Goal: Find contact information: Find contact information

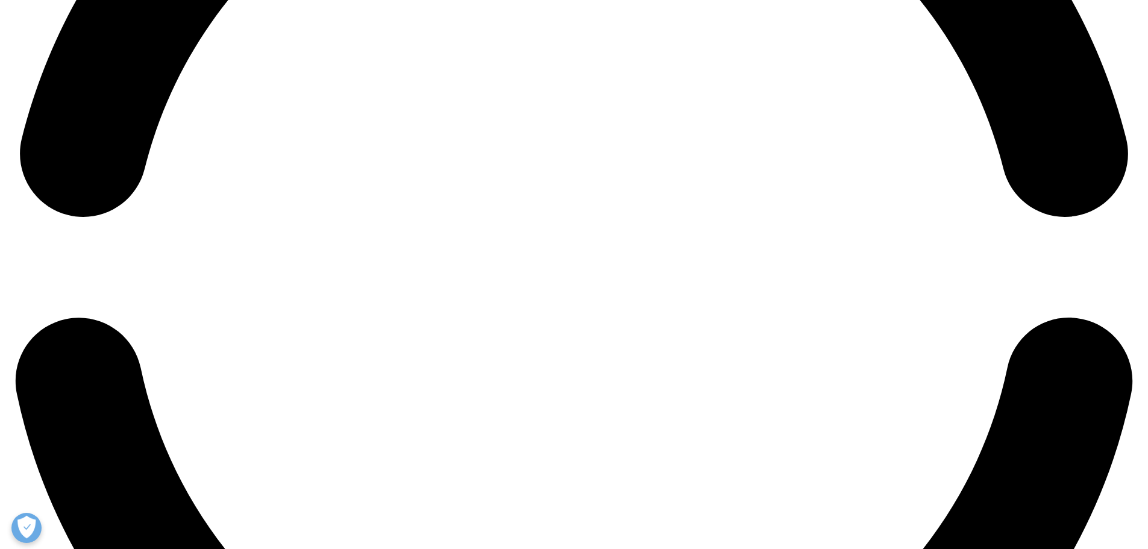
scroll to position [2651, 0]
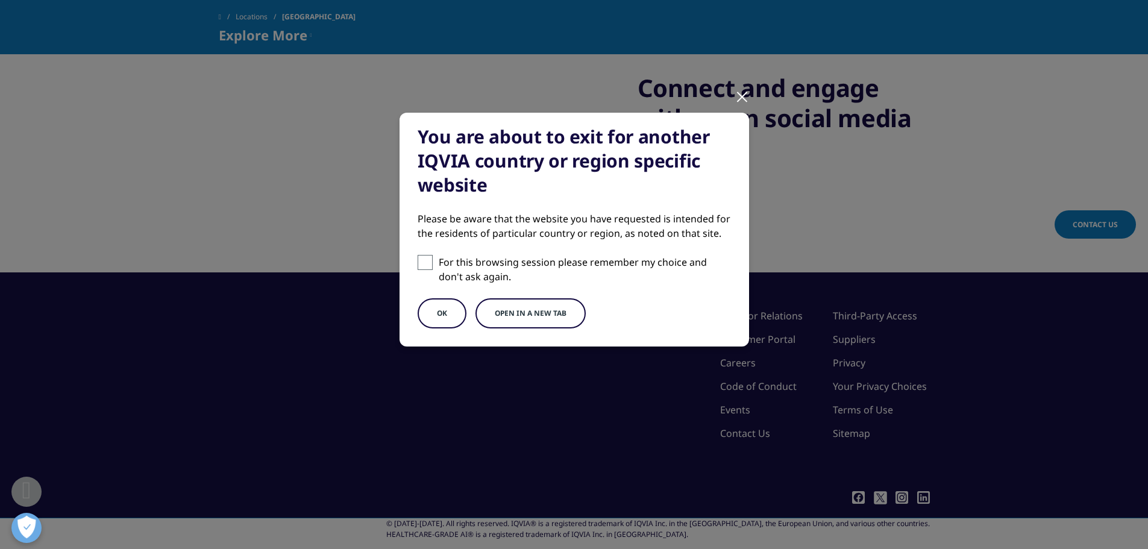
click at [499, 317] on button "Open in a new tab" at bounding box center [530, 313] width 110 height 30
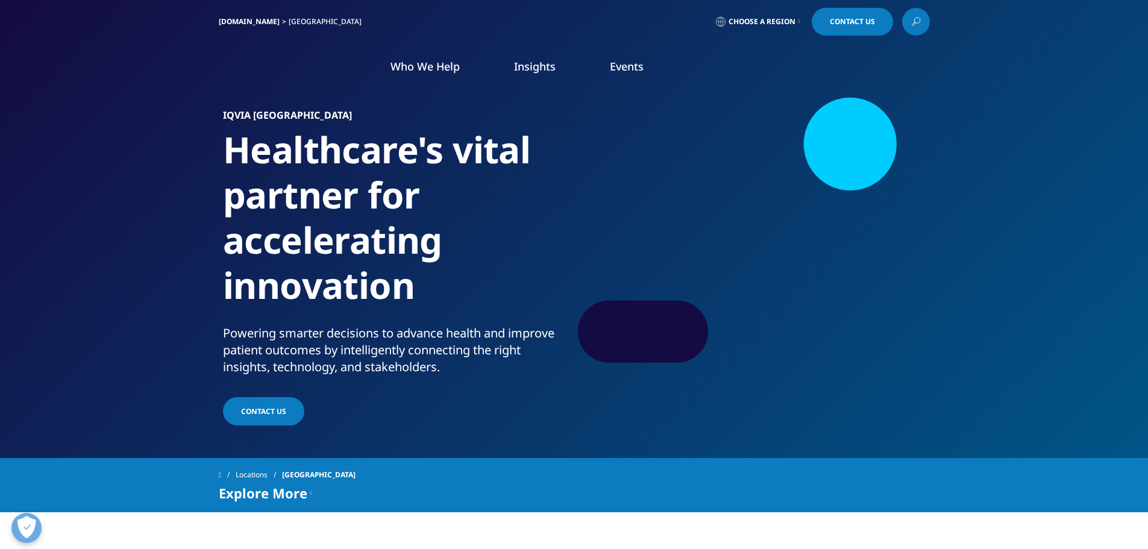
scroll to position [0, 0]
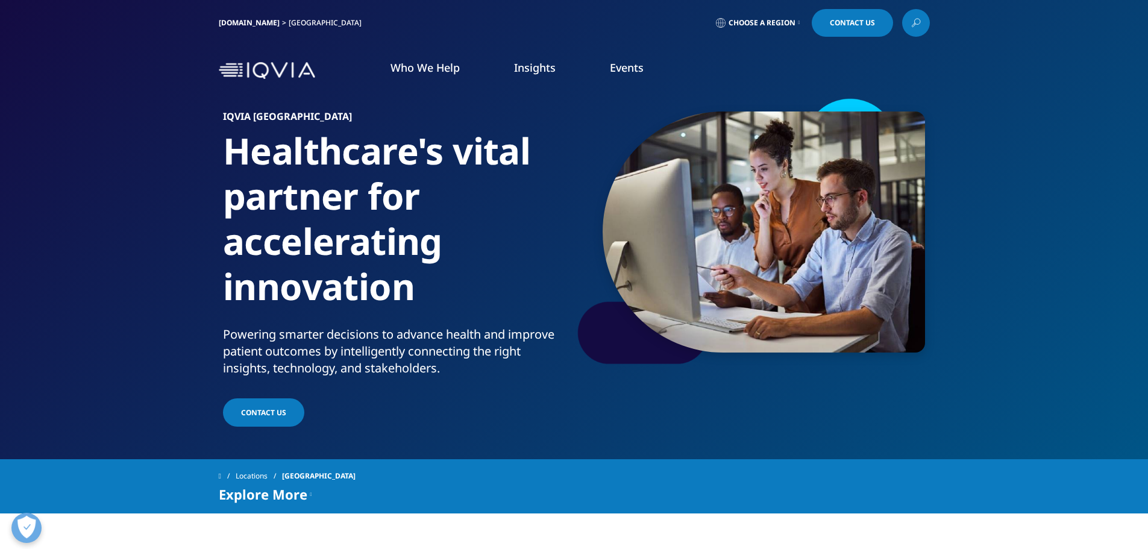
click at [117, 296] on link "Hospital and Health Systems" at bounding box center [128, 299] width 131 height 13
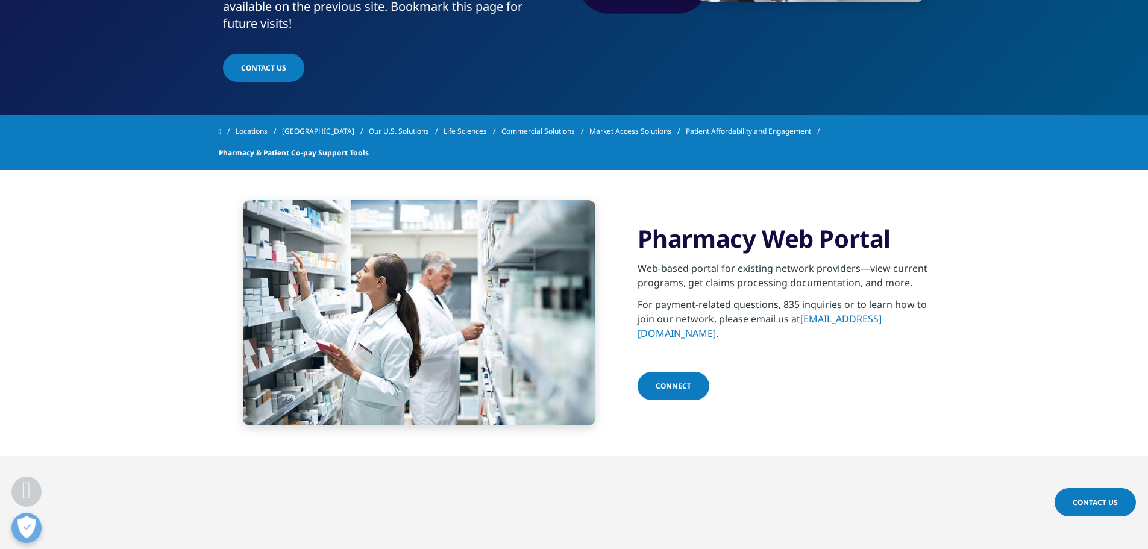
scroll to position [449, 0]
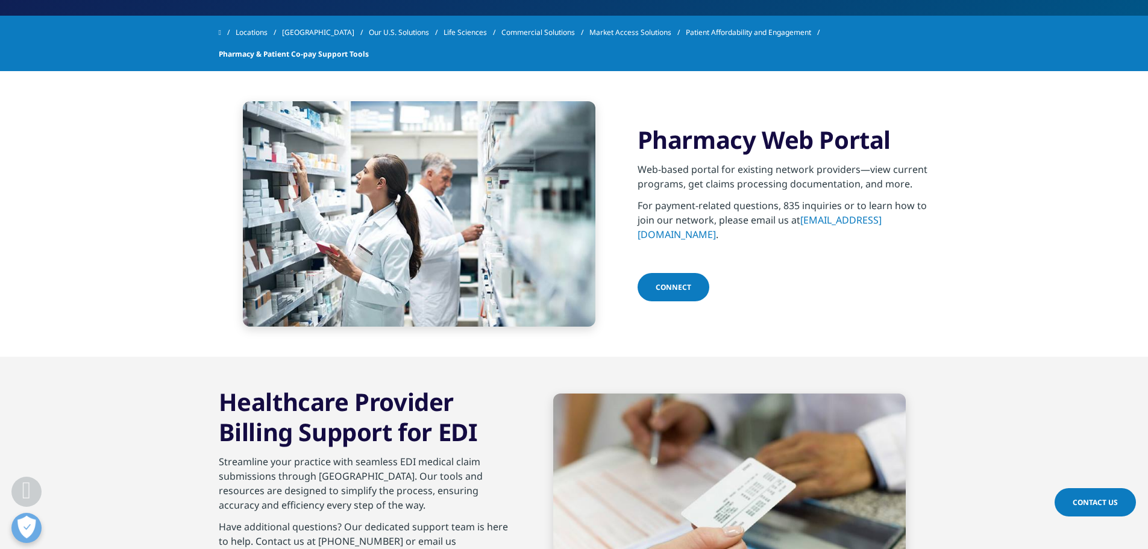
click at [673, 289] on link "Connect" at bounding box center [673, 287] width 72 height 28
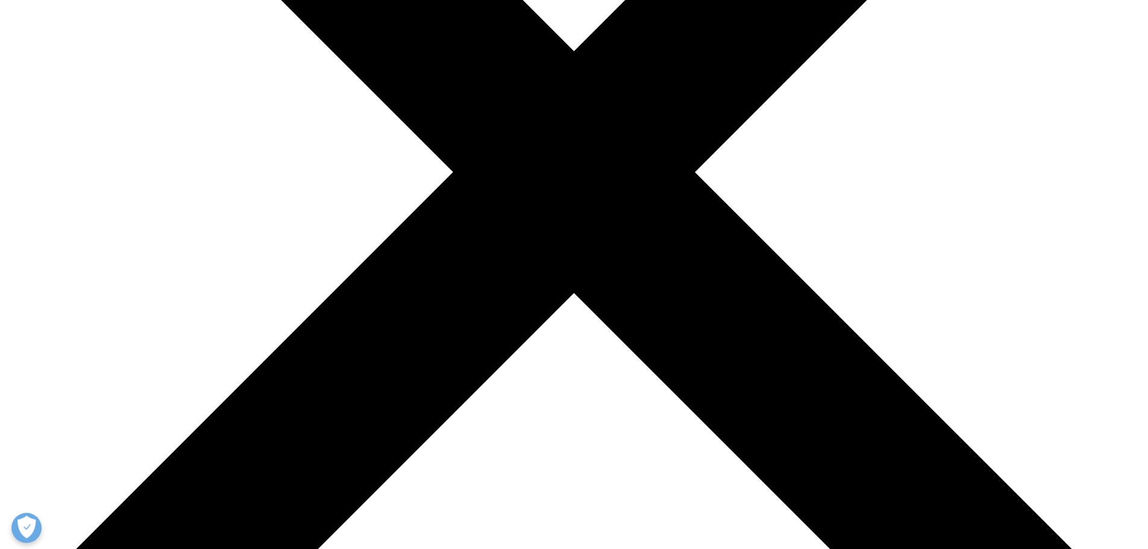
scroll to position [422, 0]
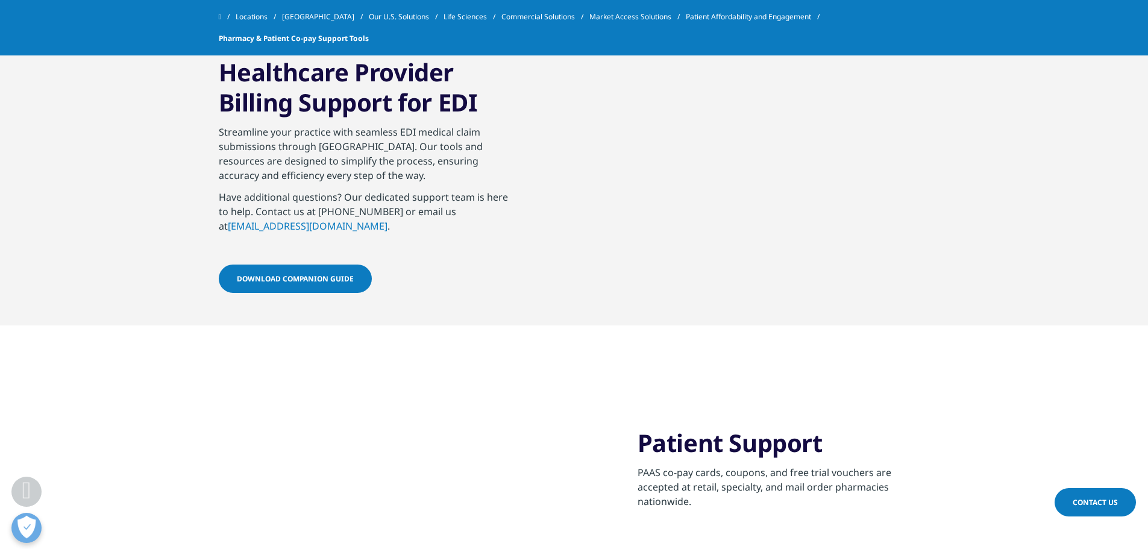
scroll to position [482, 0]
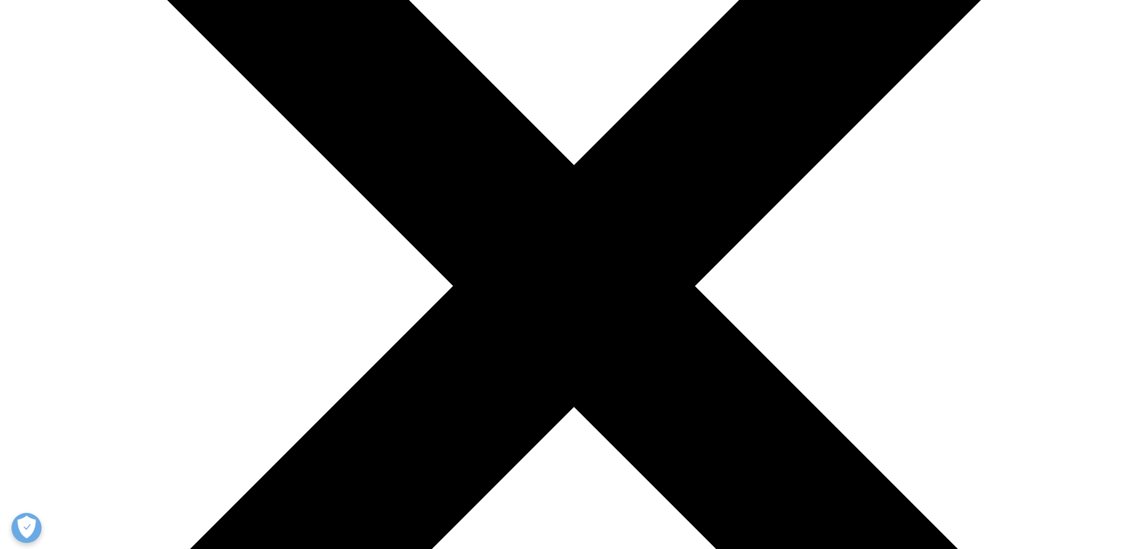
scroll to position [301, 0]
